Goal: Register for event/course

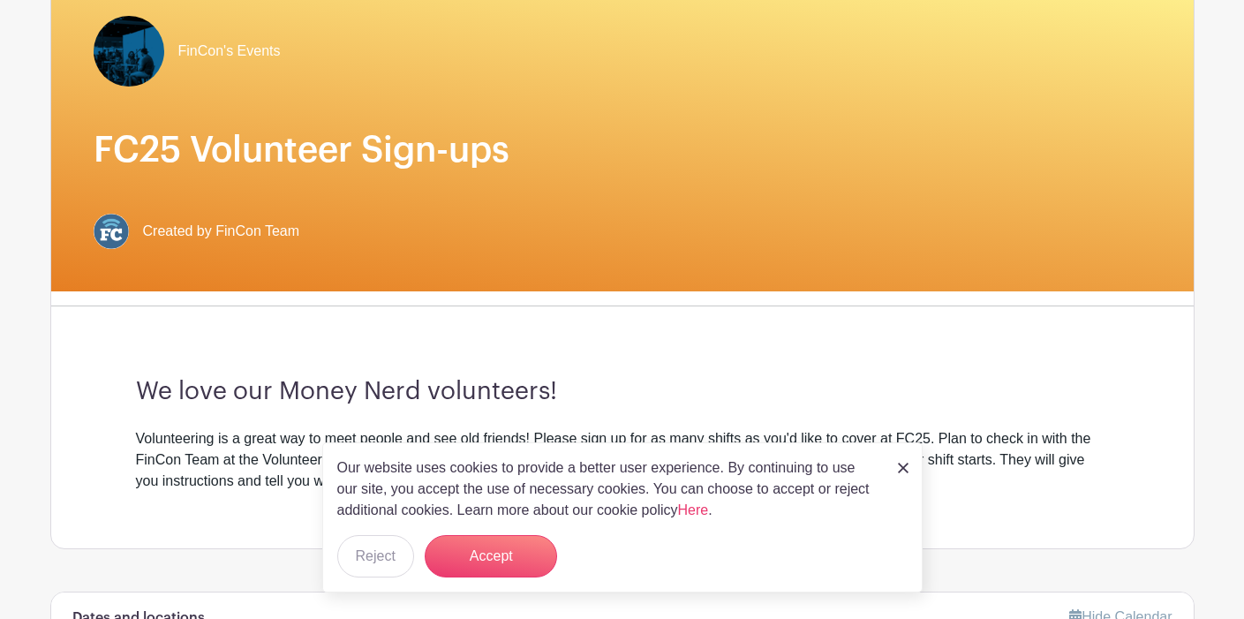
scroll to position [203, 0]
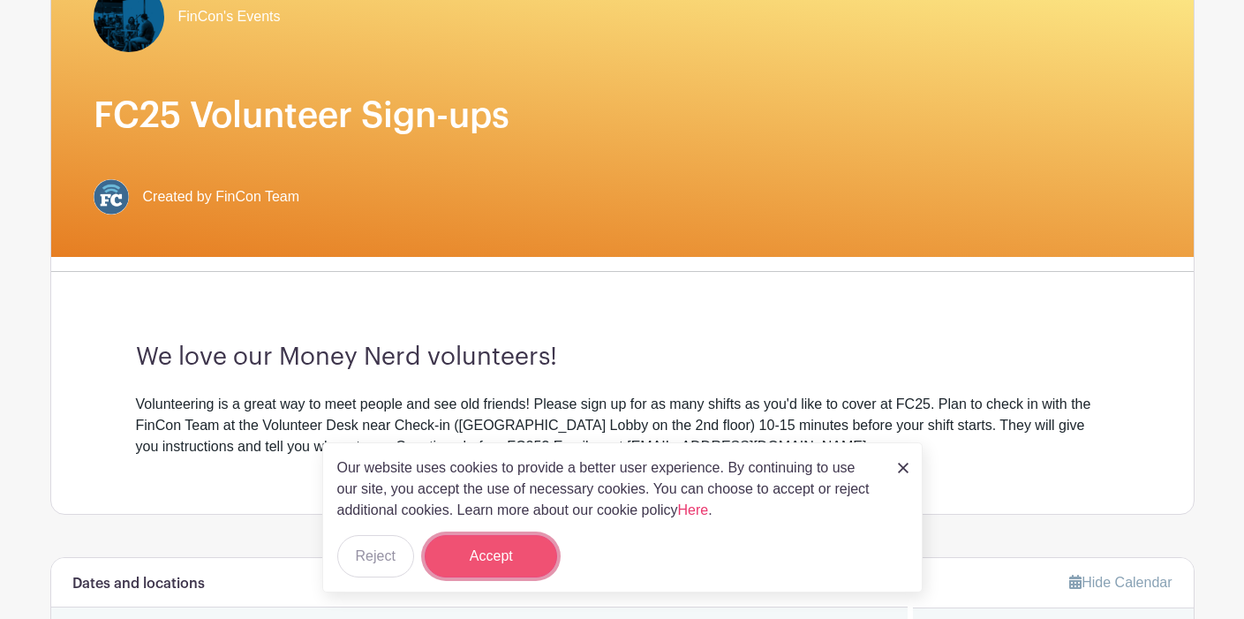
click at [473, 546] on button "Accept" at bounding box center [491, 556] width 132 height 42
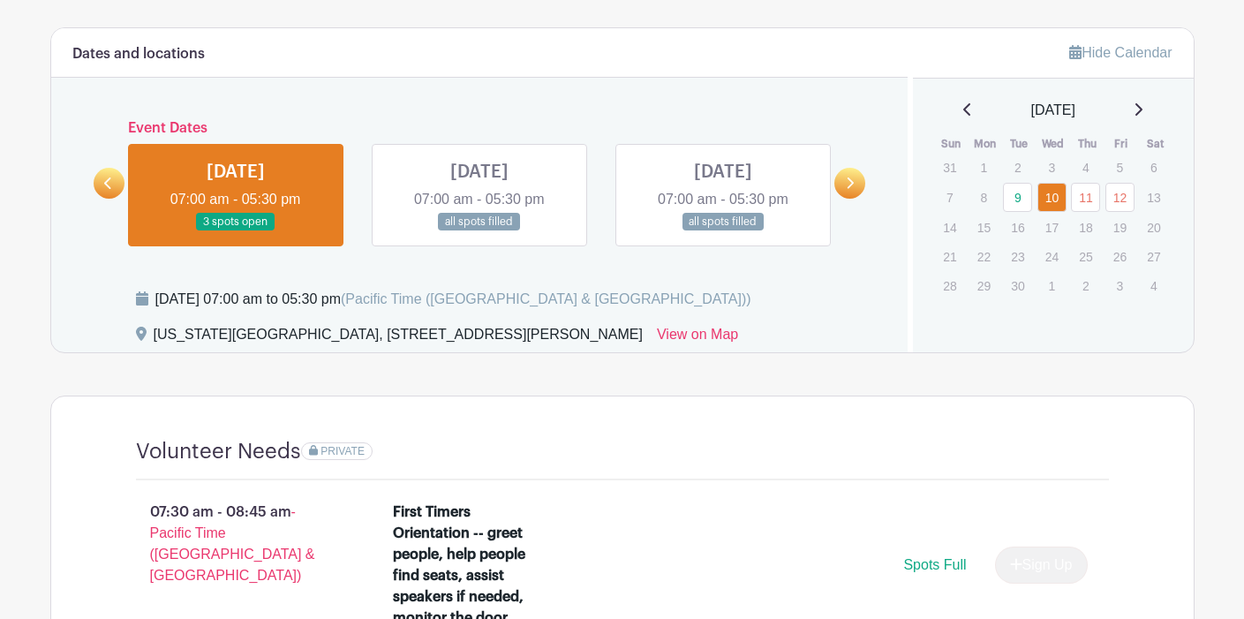
scroll to position [806, 0]
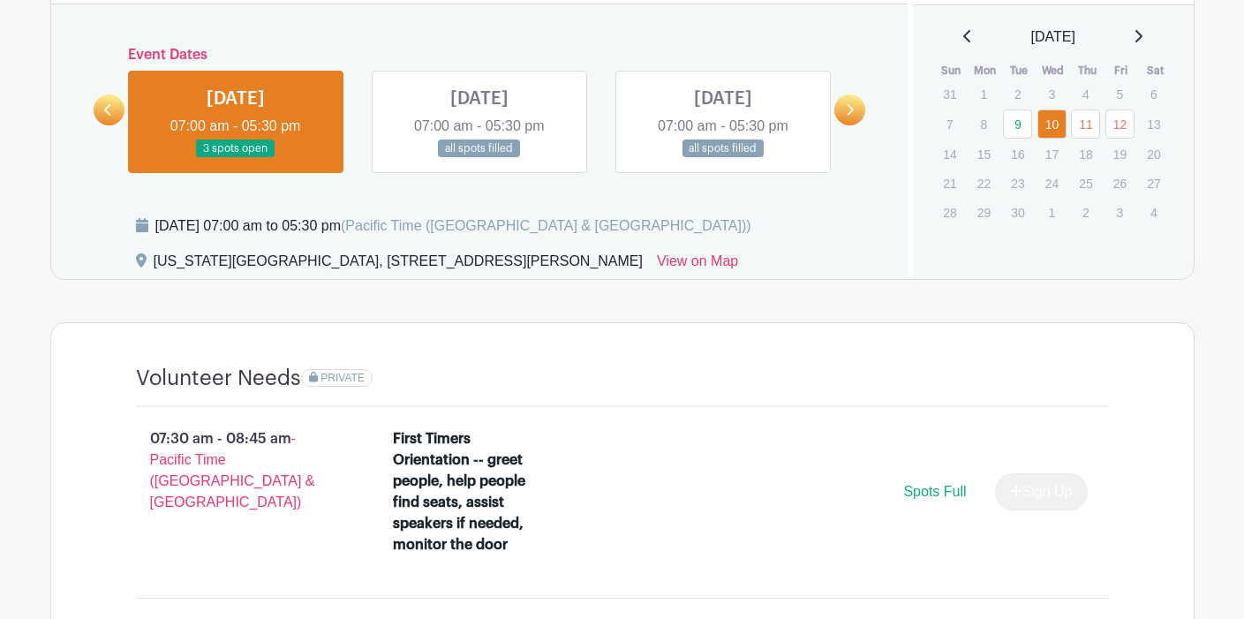
click at [236, 158] on link at bounding box center [236, 158] width 0 height 0
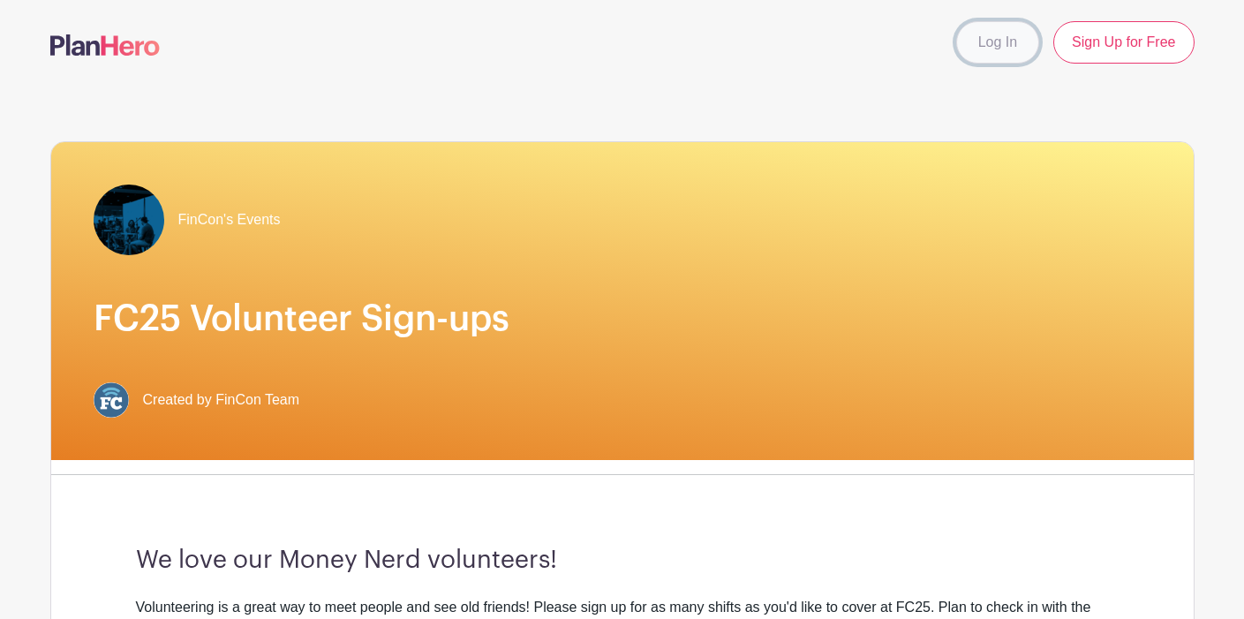
click at [994, 49] on link "Log In" at bounding box center [998, 42] width 83 height 42
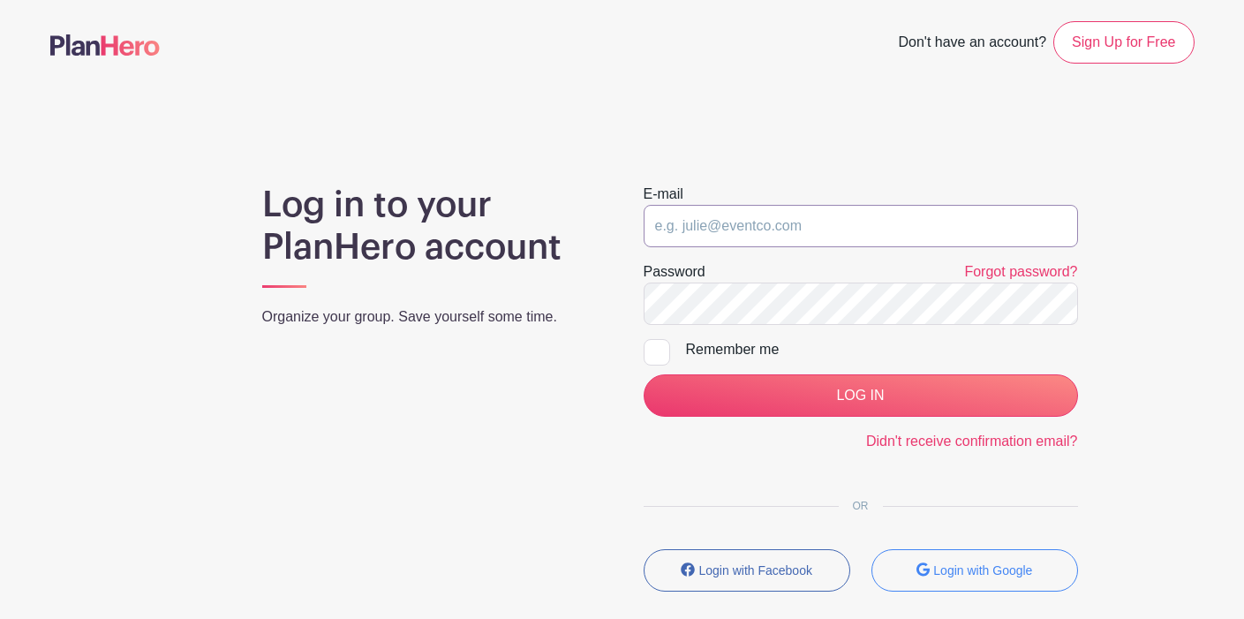
click at [855, 223] on input "email" at bounding box center [861, 226] width 435 height 42
type input "[EMAIL_ADDRESS][DOMAIN_NAME]"
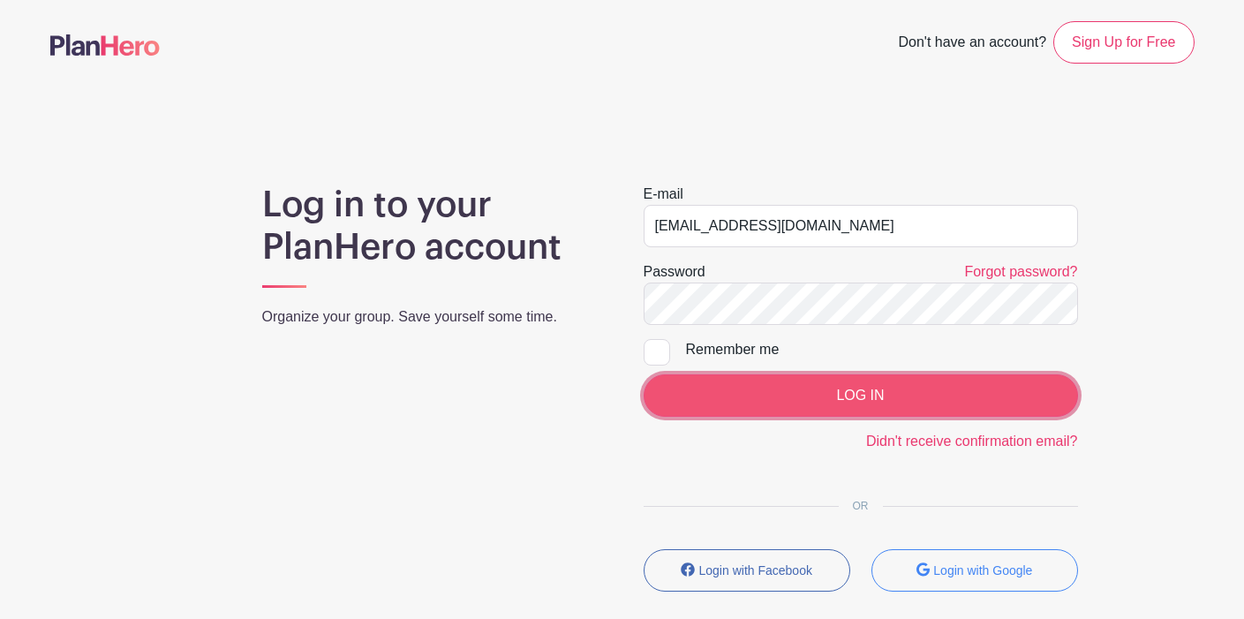
click at [923, 399] on input "LOG IN" at bounding box center [861, 395] width 435 height 42
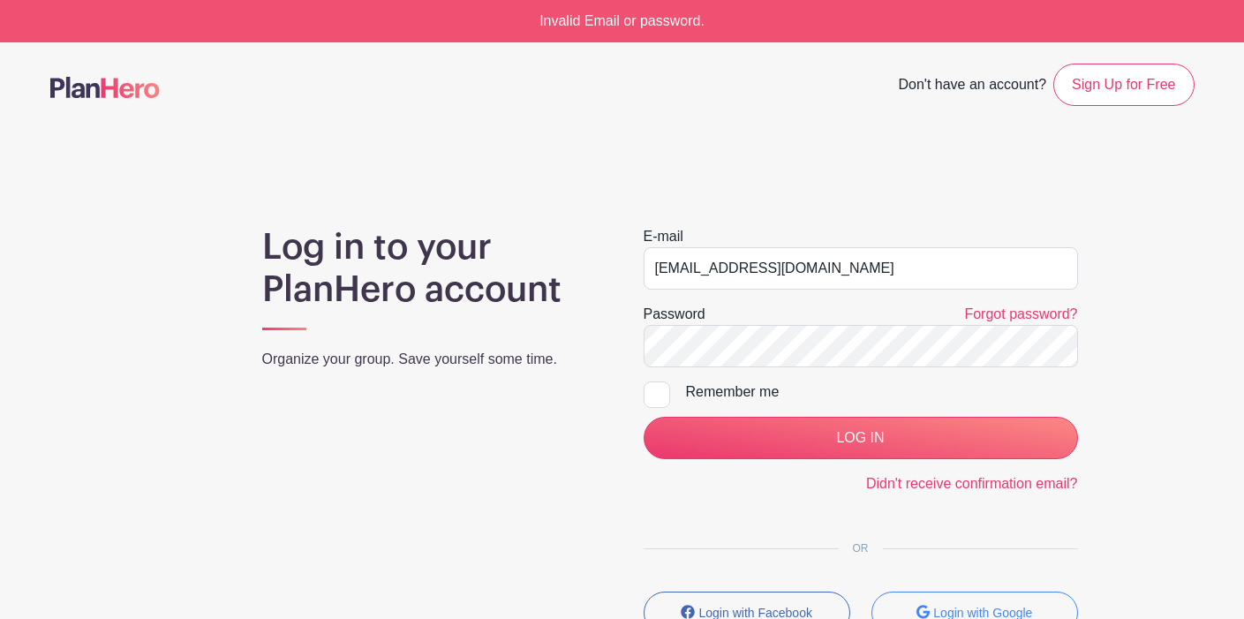
click at [649, 388] on input "Remember me" at bounding box center [649, 387] width 11 height 11
checkbox input "true"
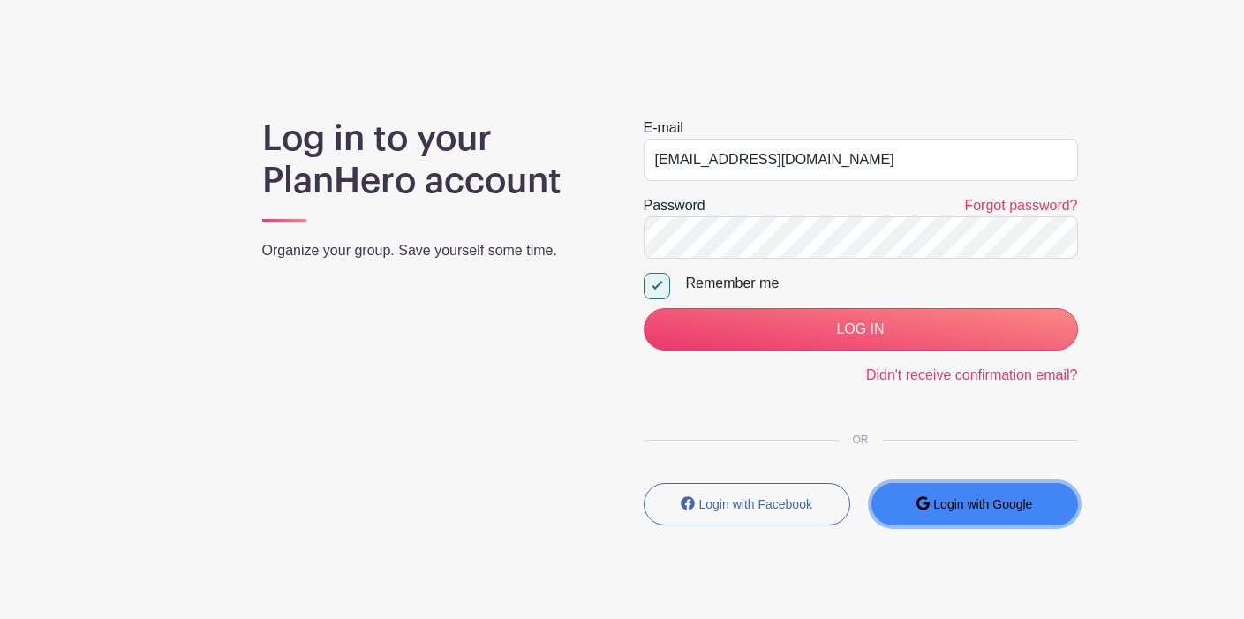
click at [998, 500] on small "Login with Google" at bounding box center [983, 504] width 99 height 14
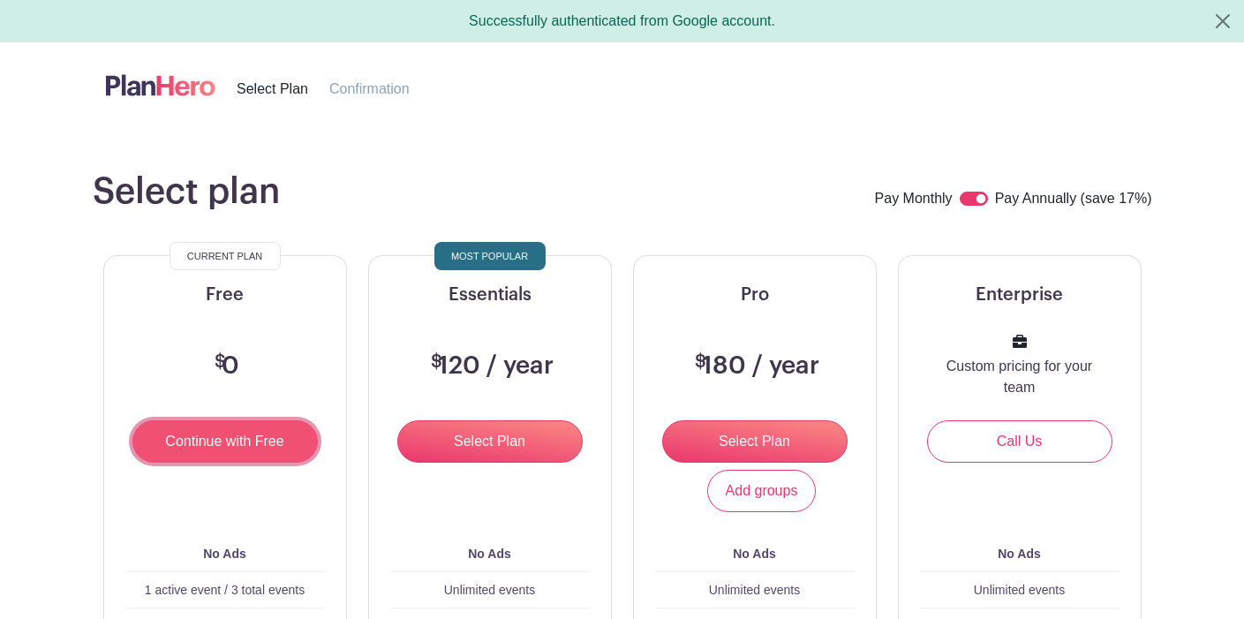
click at [174, 442] on input "Continue with Free" at bounding box center [224, 441] width 185 height 42
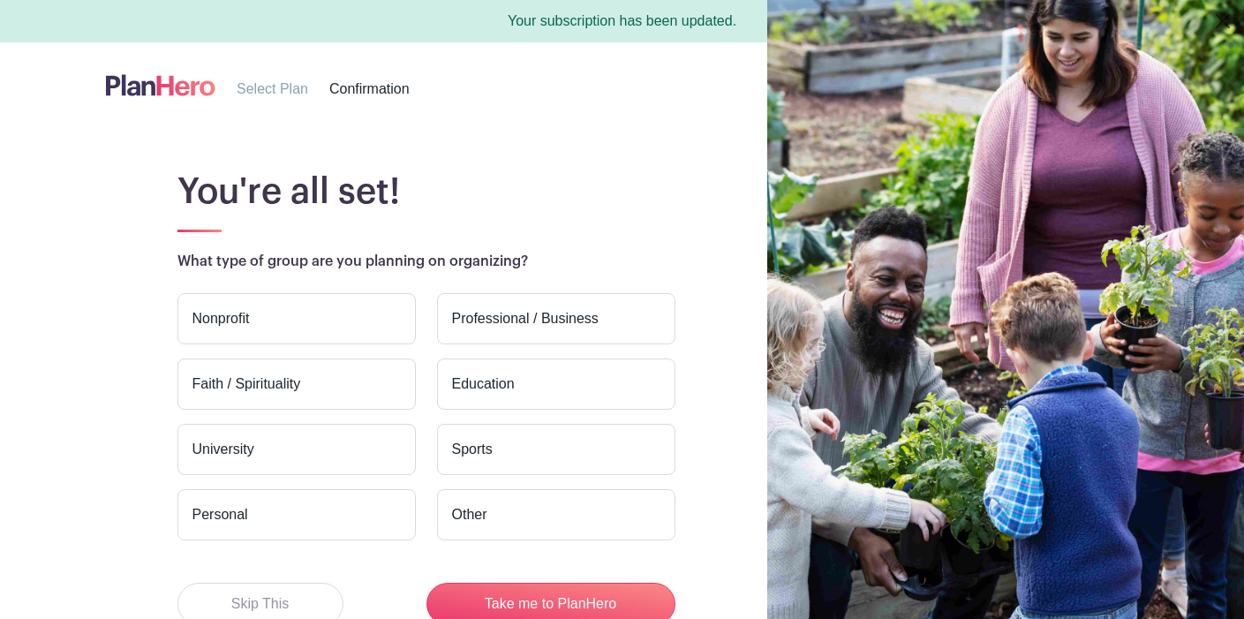
scroll to position [117, 0]
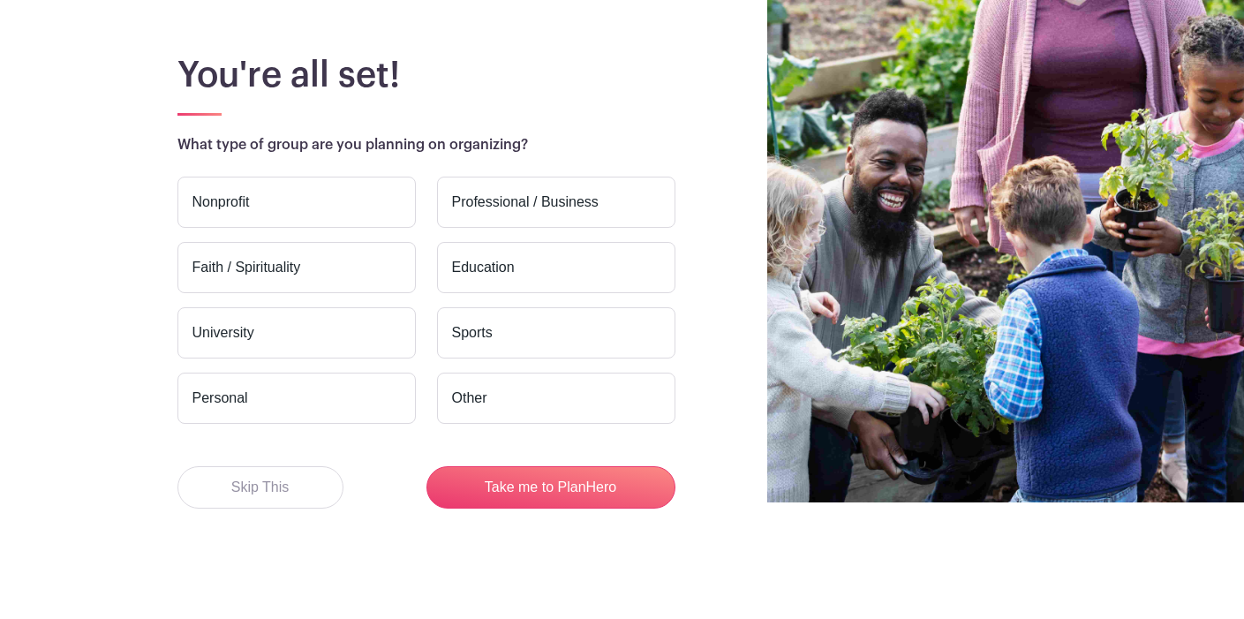
click at [511, 200] on label "Professional / Business" at bounding box center [556, 202] width 238 height 51
click at [0, 0] on input "Professional / Business" at bounding box center [0, 0] width 0 height 0
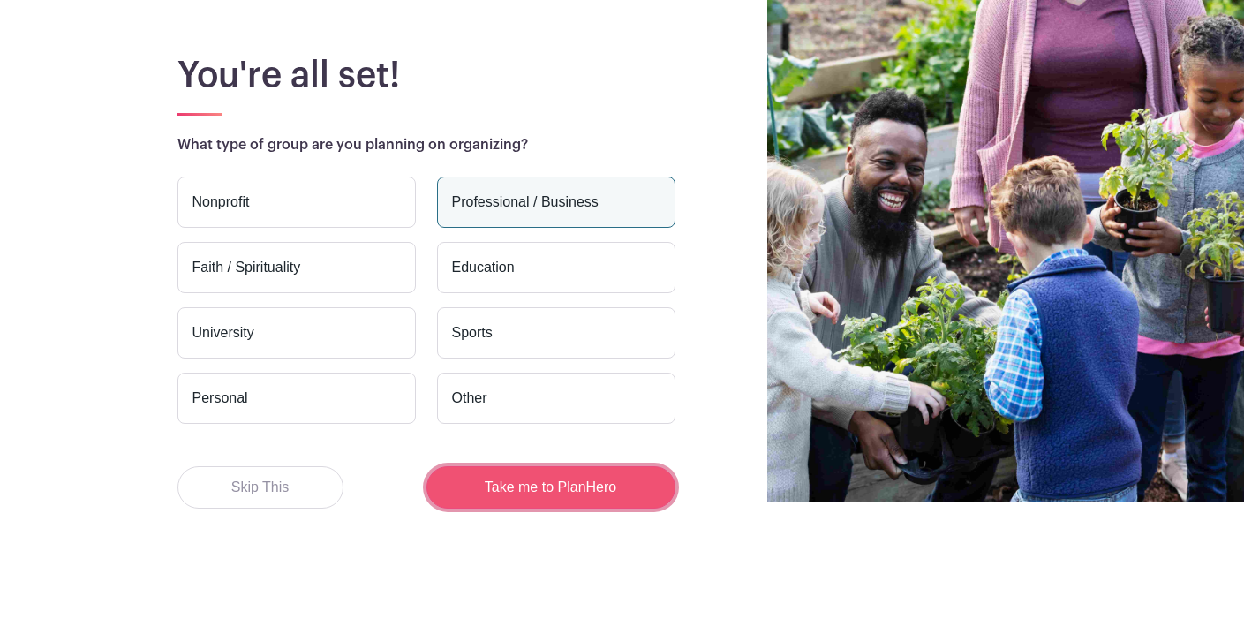
click at [515, 502] on button "Take me to PlanHero" at bounding box center [551, 487] width 249 height 42
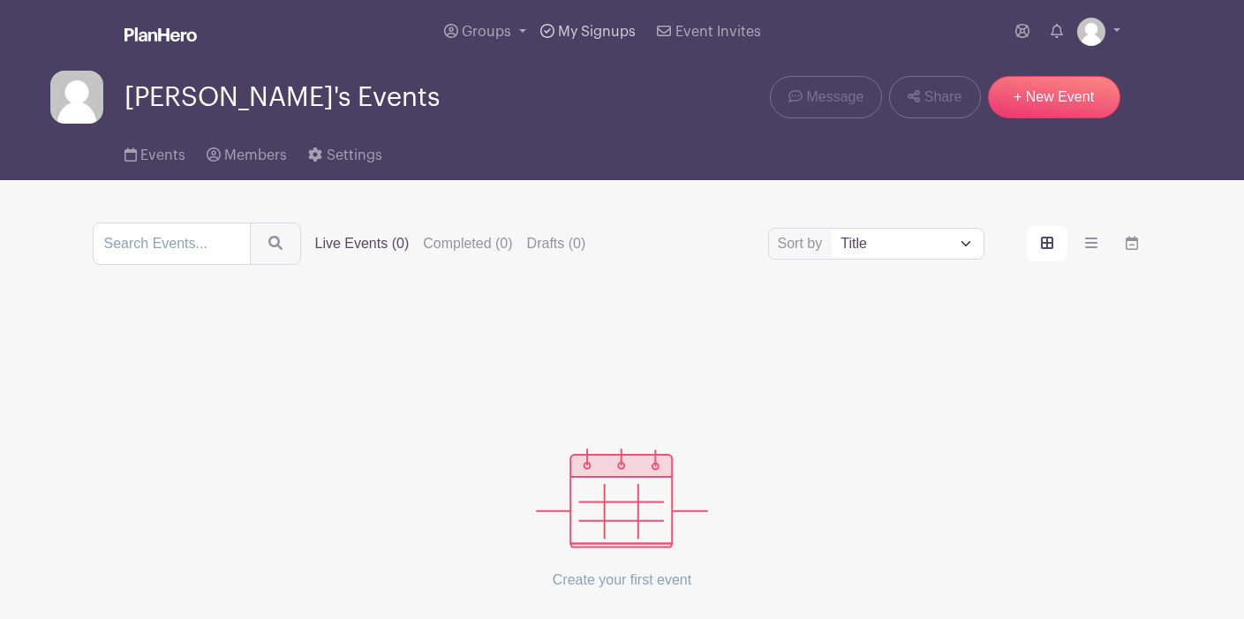
click at [578, 33] on span "My Signups" at bounding box center [597, 32] width 78 height 14
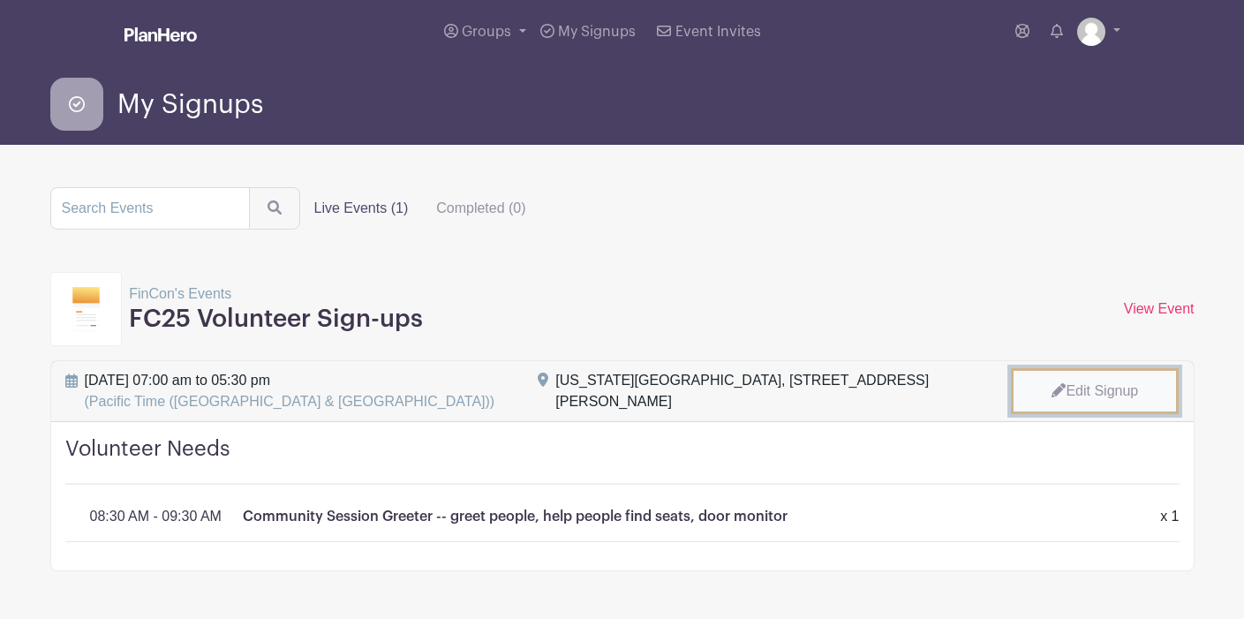
click at [1107, 382] on link "Edit Signup" at bounding box center [1095, 391] width 168 height 46
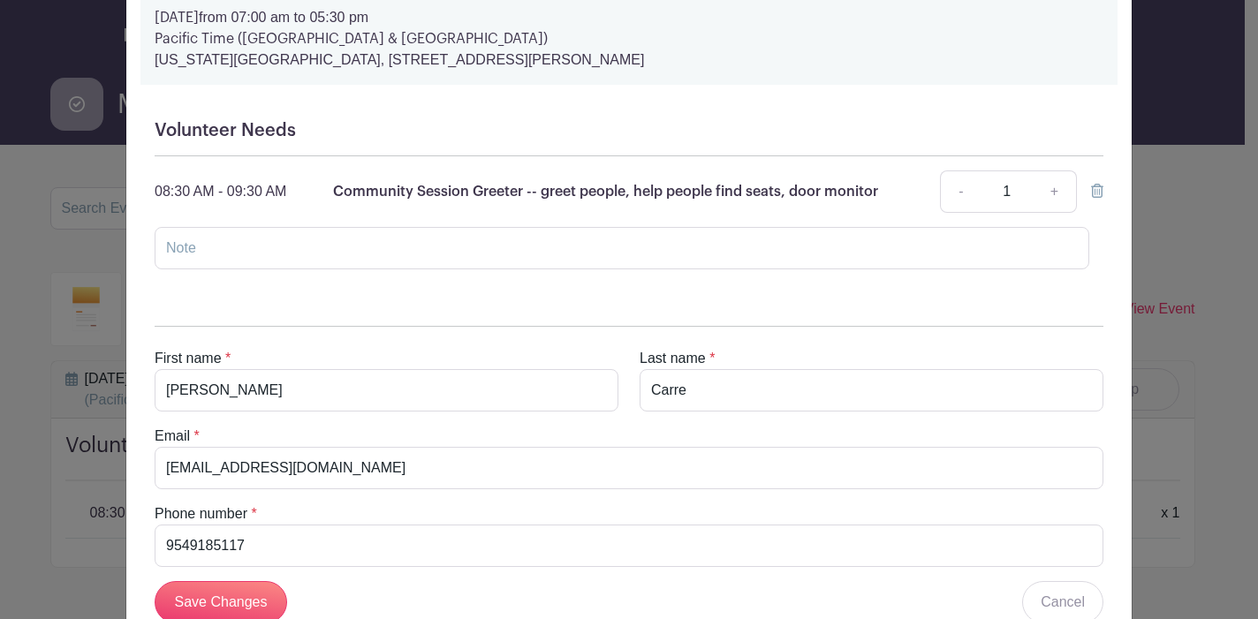
scroll to position [198, 0]
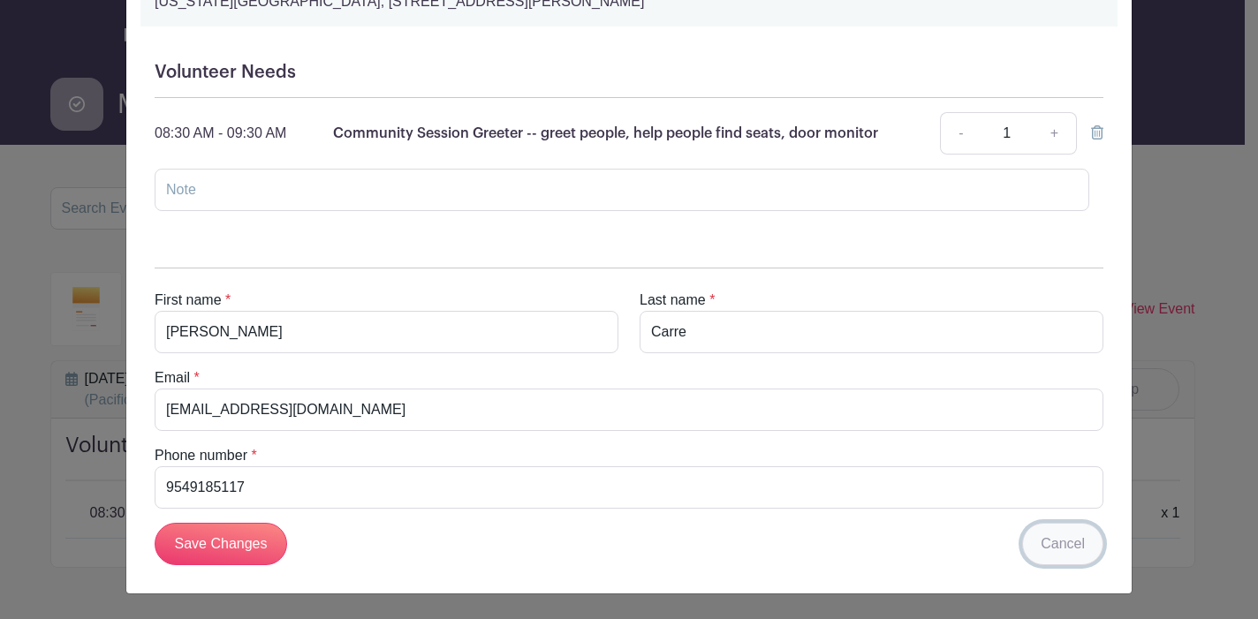
click at [1049, 563] on link "Cancel" at bounding box center [1062, 544] width 81 height 42
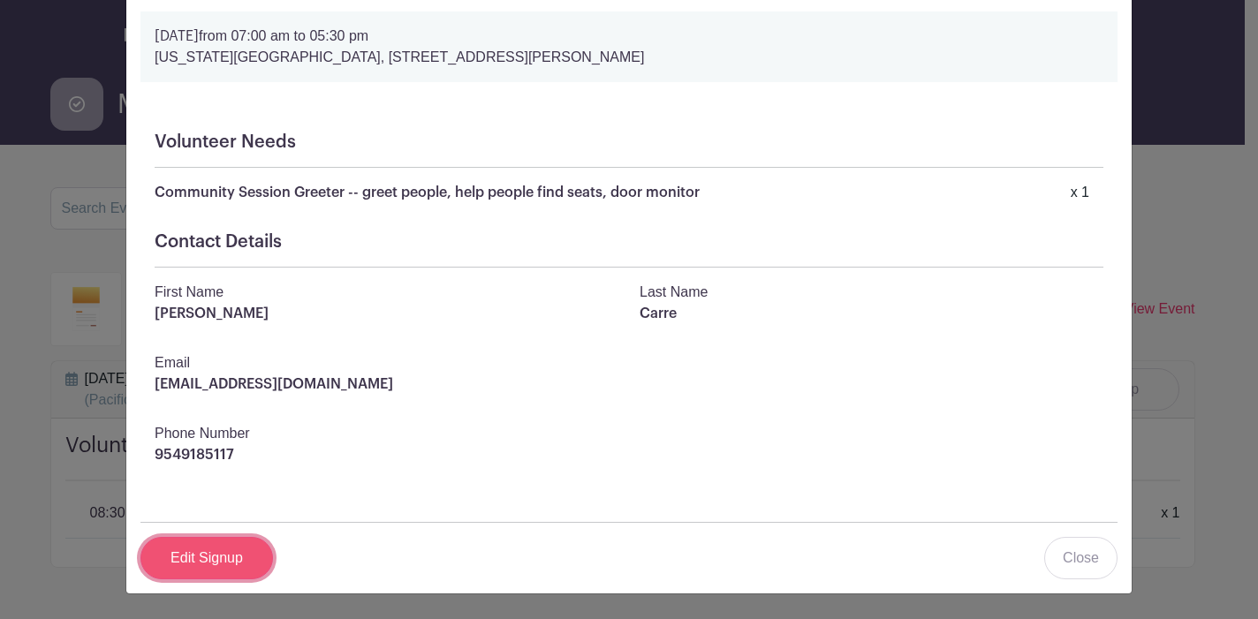
click at [227, 553] on link "Edit Signup" at bounding box center [206, 558] width 132 height 42
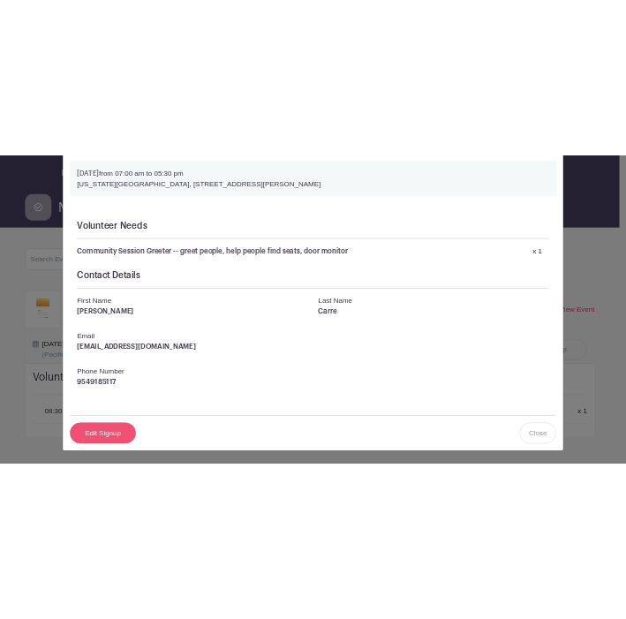
scroll to position [0, 0]
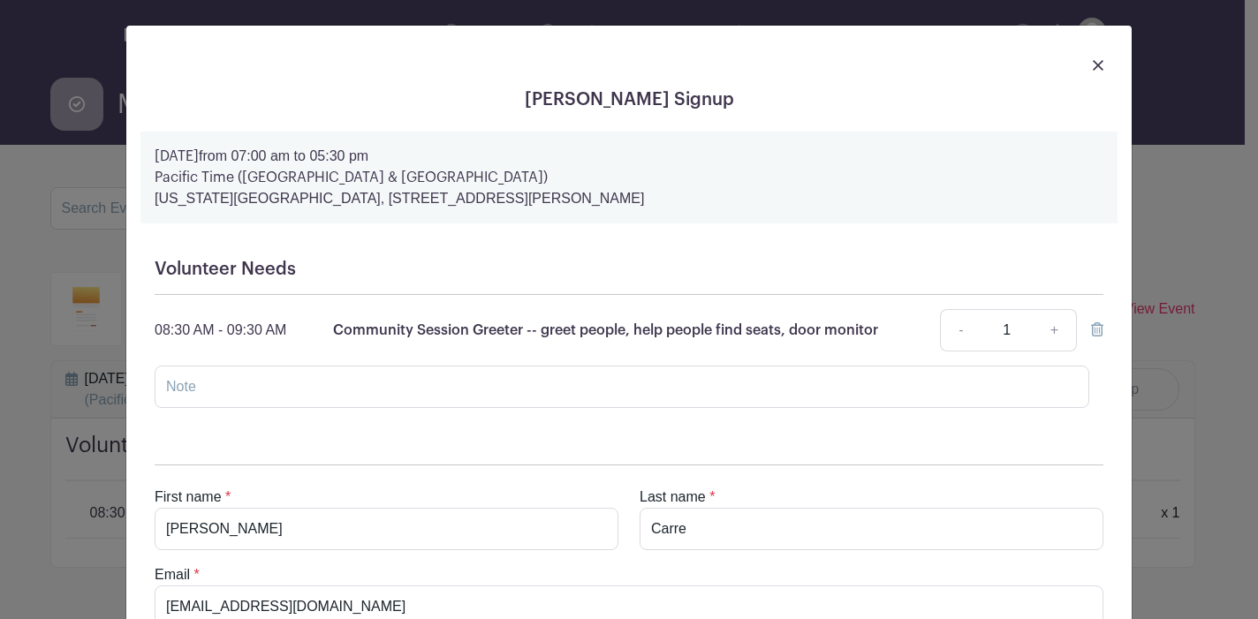
click at [1093, 329] on icon at bounding box center [1097, 329] width 12 height 14
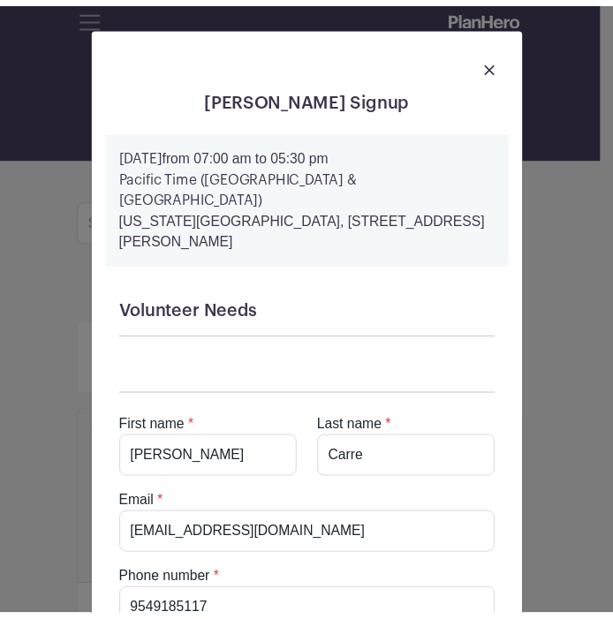
scroll to position [127, 0]
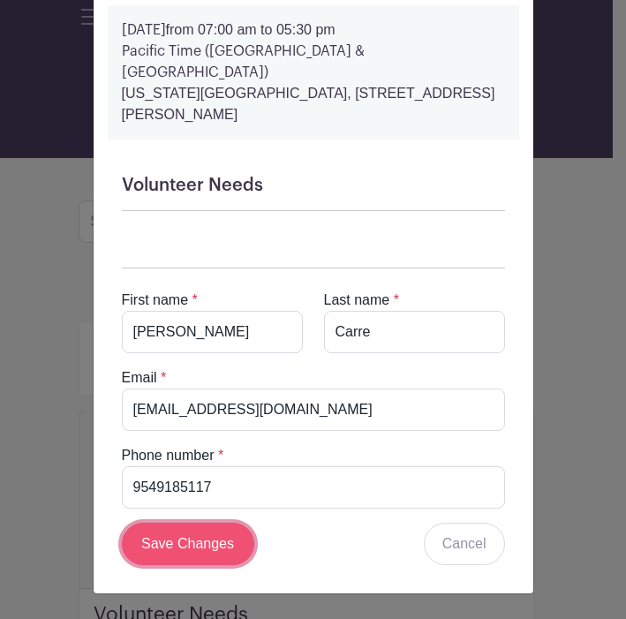
click at [180, 538] on input "Save Changes" at bounding box center [188, 544] width 132 height 42
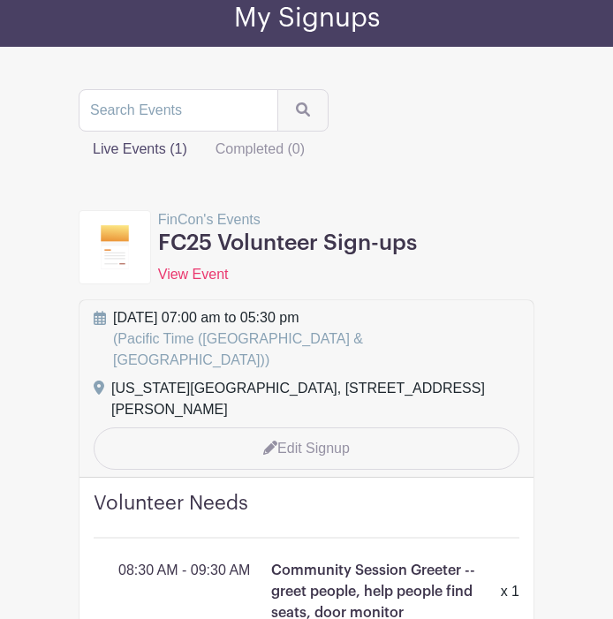
scroll to position [110, 0]
